Goal: Navigation & Orientation: Find specific page/section

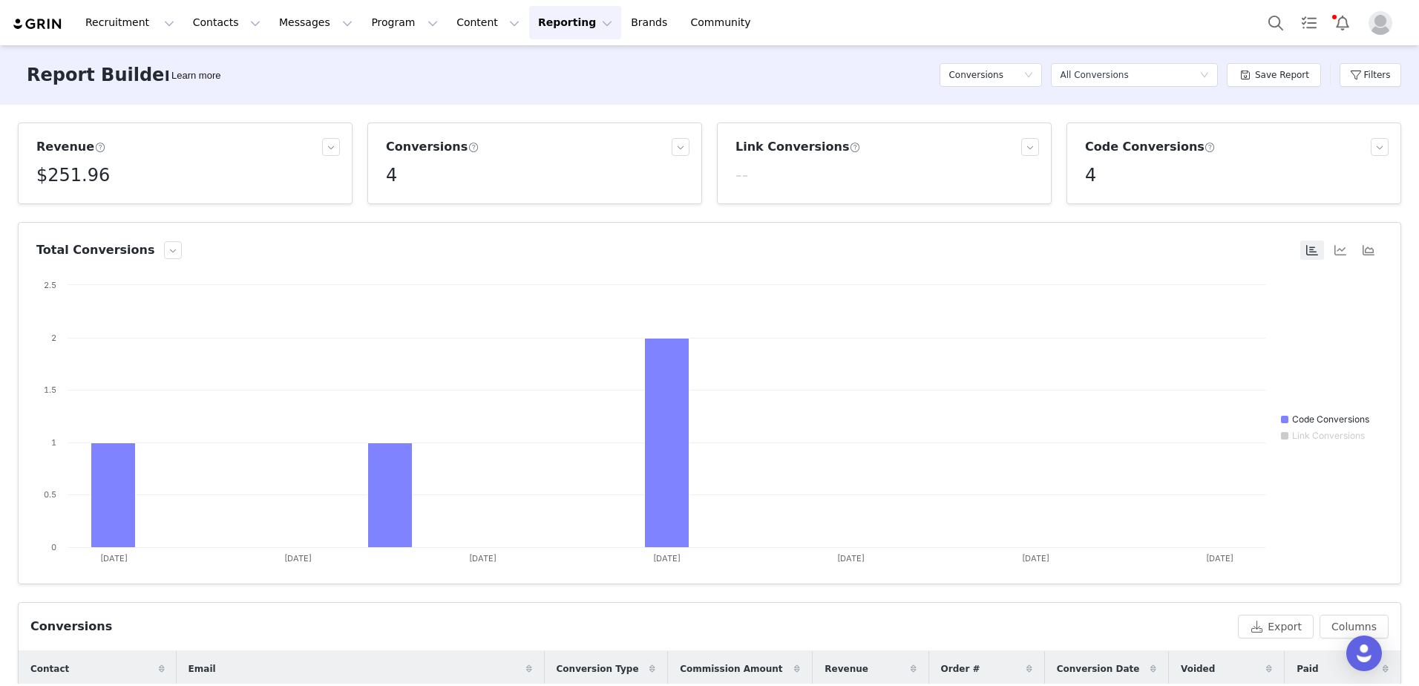
click at [46, 17] on img at bounding box center [38, 24] width 52 height 14
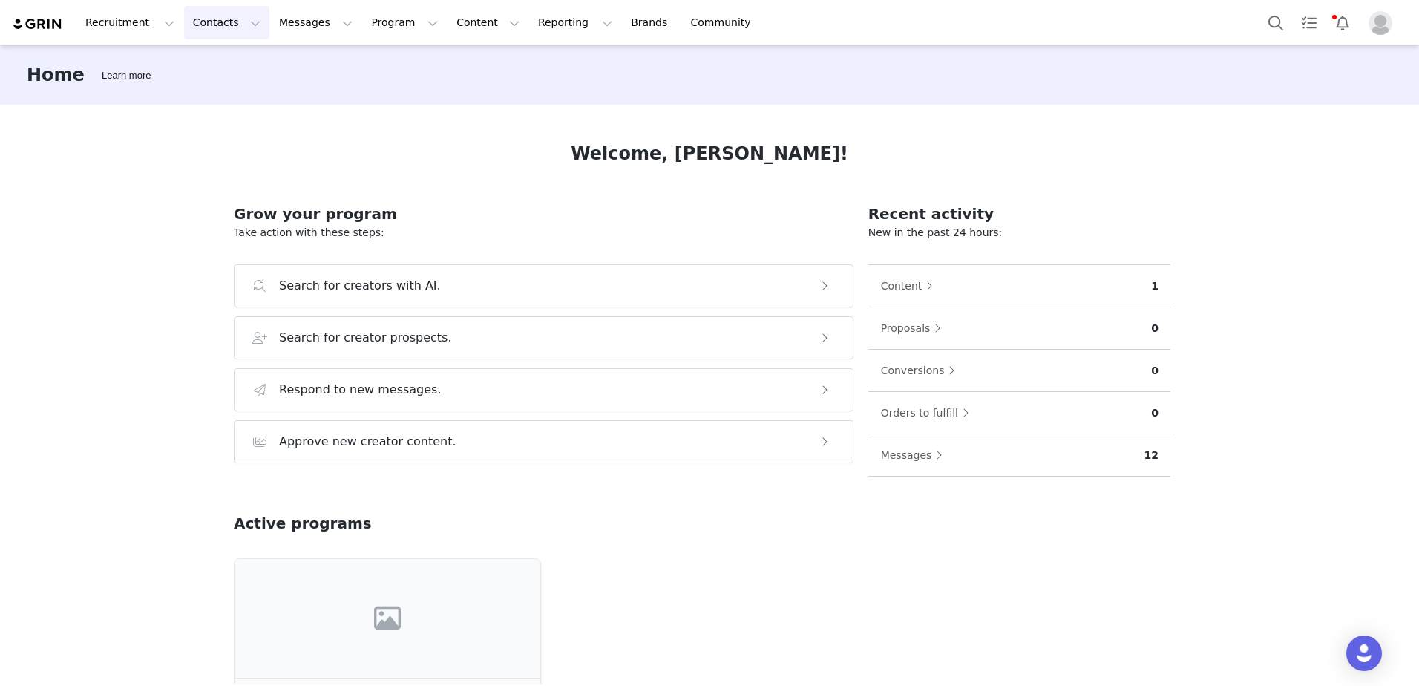
click at [208, 23] on button "Contacts Contacts" at bounding box center [226, 22] width 85 height 33
click at [368, 17] on button "Program Program" at bounding box center [404, 22] width 85 height 33
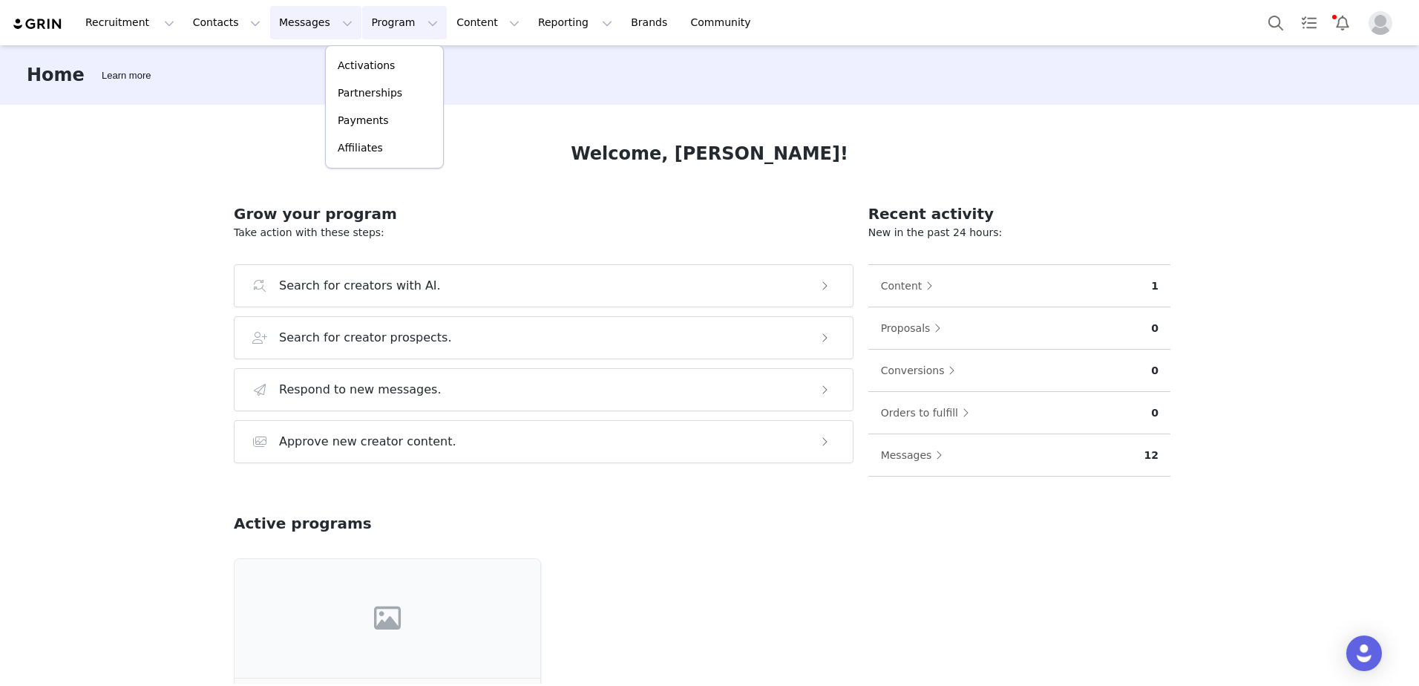
click at [285, 22] on button "Messages Messages" at bounding box center [315, 22] width 91 height 33
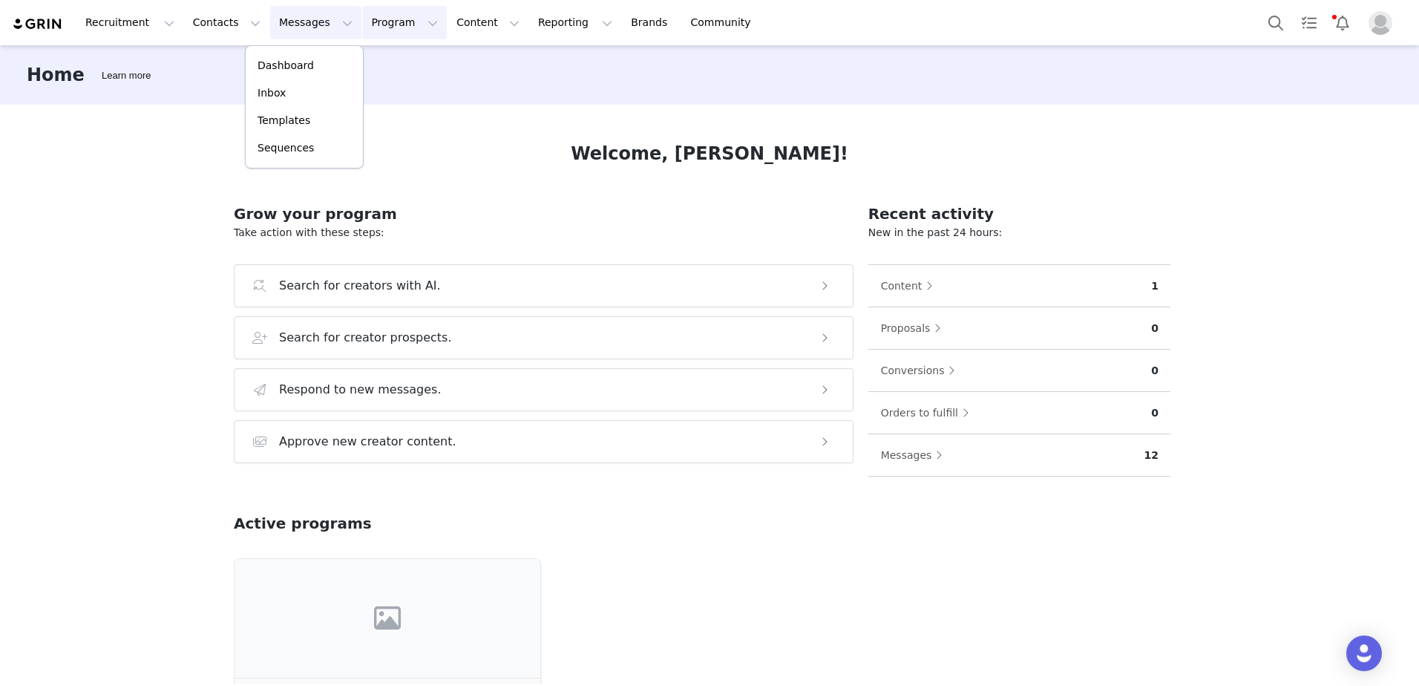
click at [362, 25] on button "Program Program" at bounding box center [404, 22] width 85 height 33
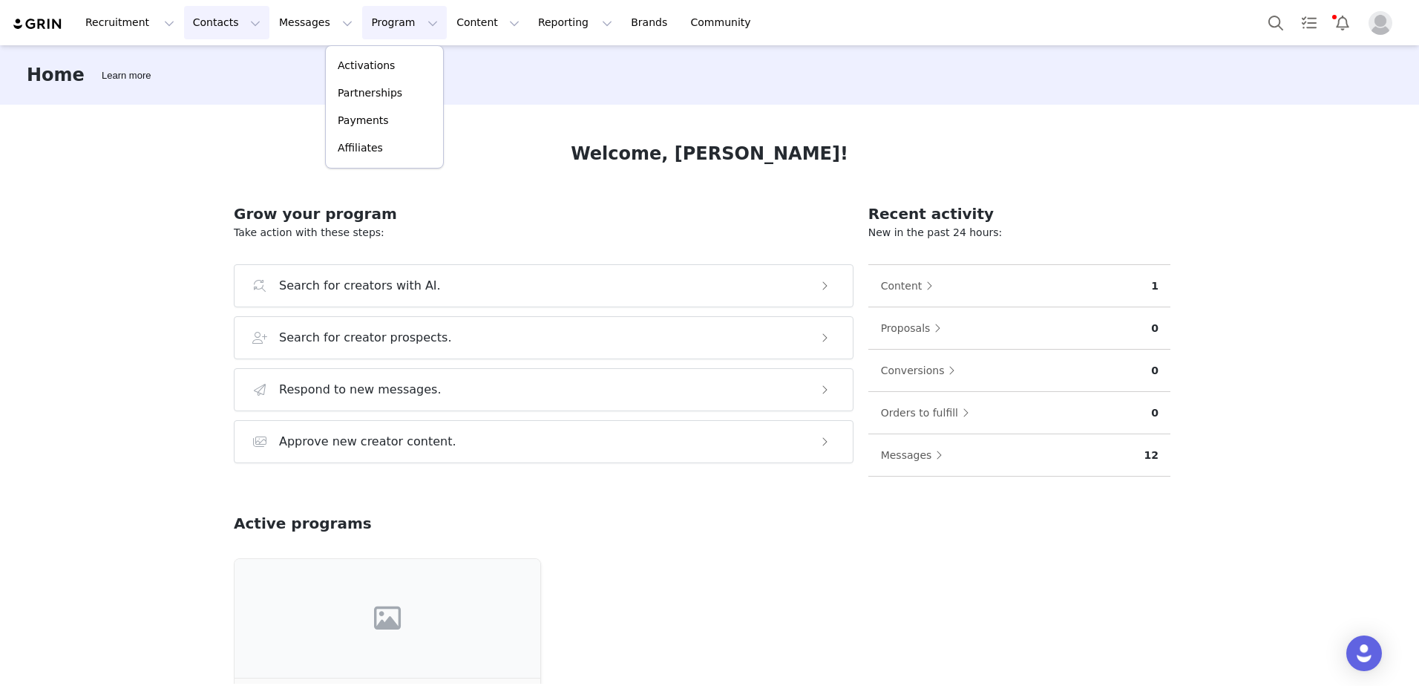
click at [205, 19] on button "Contacts Contacts" at bounding box center [226, 22] width 85 height 33
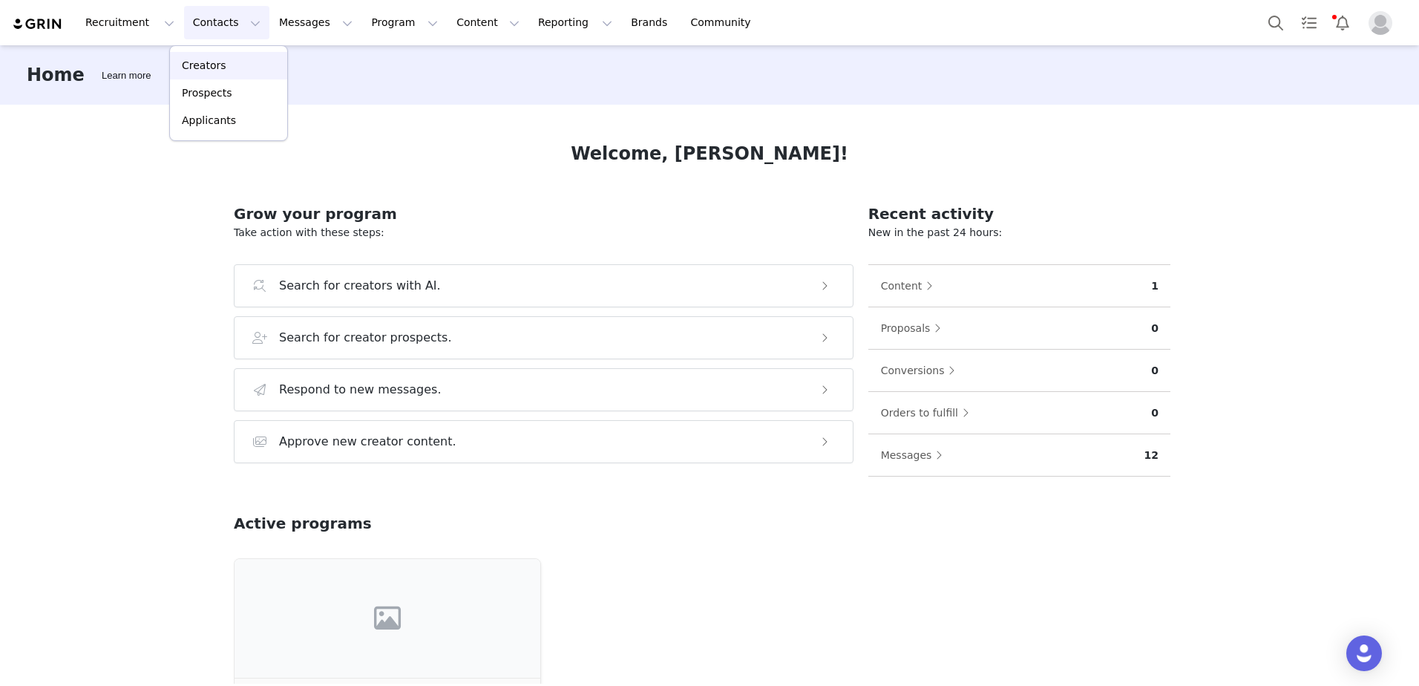
click at [205, 65] on p "Creators" at bounding box center [204, 66] width 45 height 16
